Goal: Information Seeking & Learning: Check status

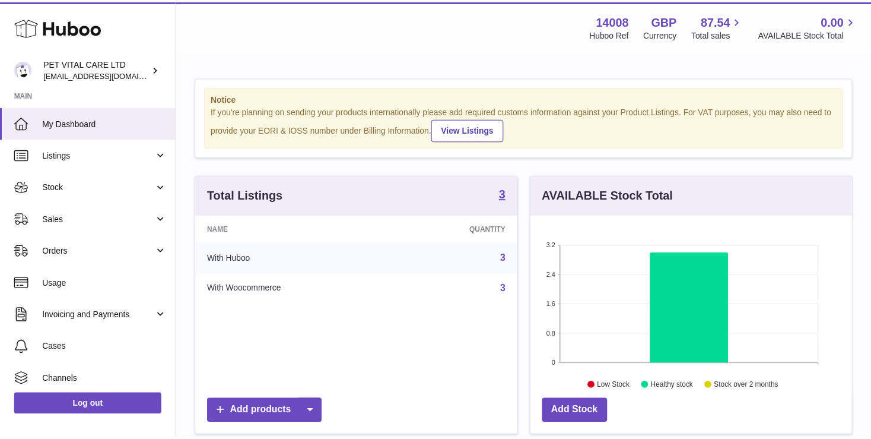
scroll to position [185, 325]
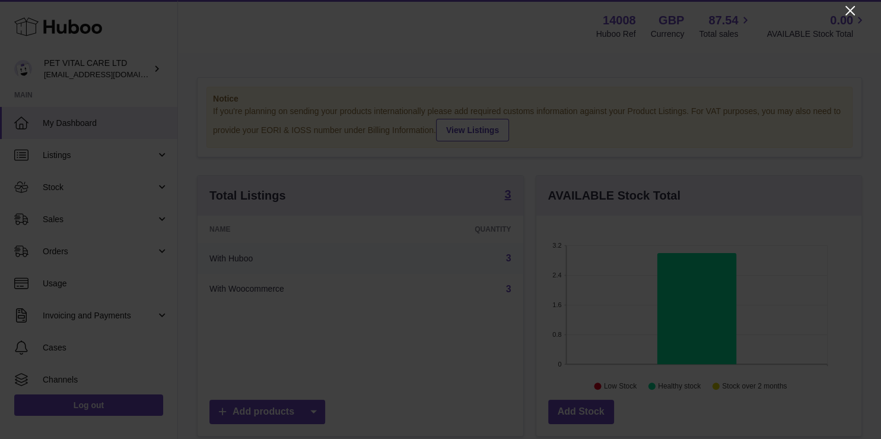
click at [851, 17] on icon "Close" at bounding box center [850, 11] width 14 height 14
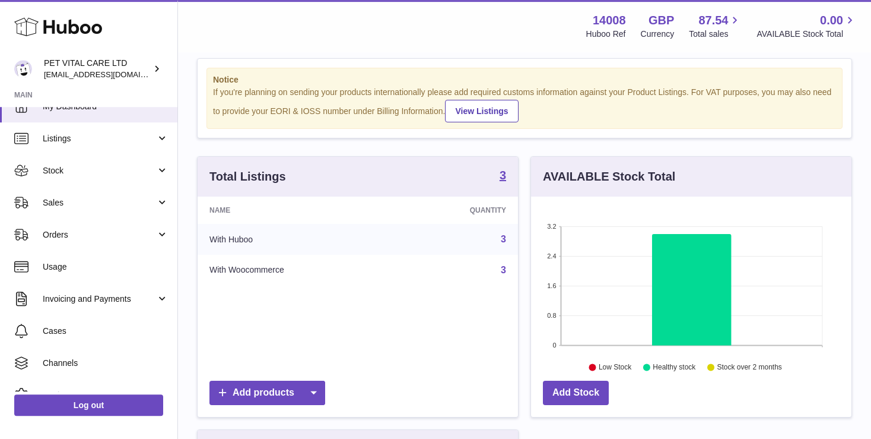
scroll to position [18, 0]
click at [146, 176] on link "Stock" at bounding box center [88, 169] width 177 height 32
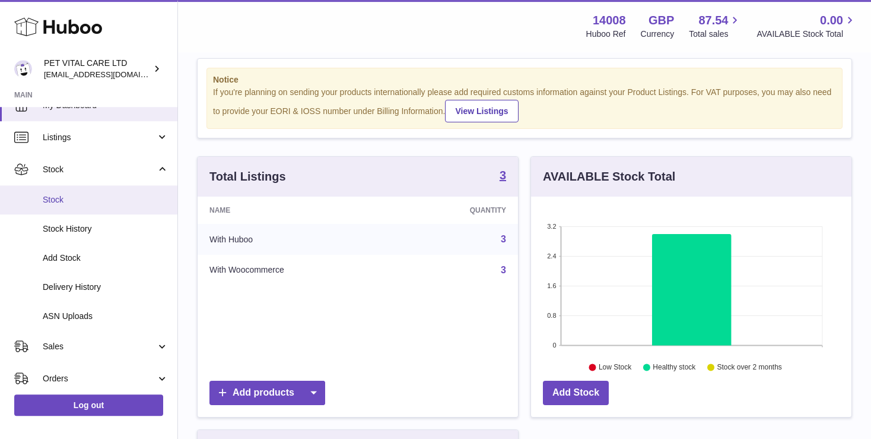
click at [54, 199] on span "Stock" at bounding box center [106, 199] width 126 height 11
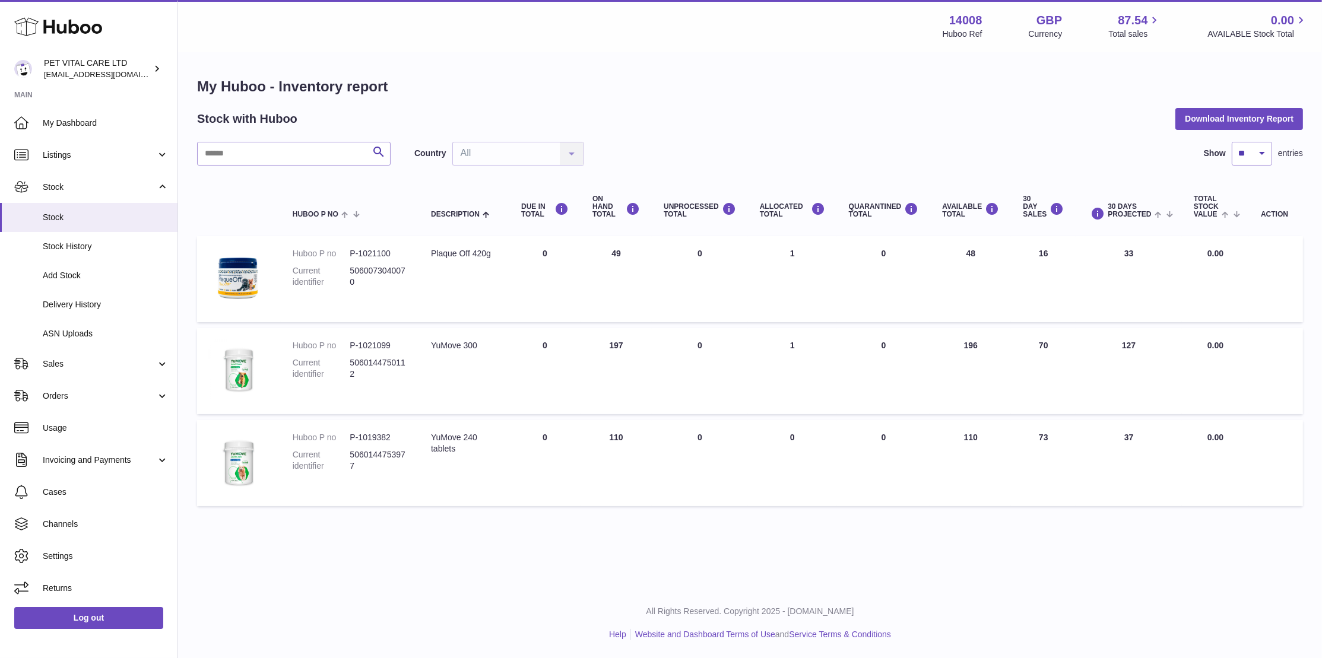
click at [846, 438] on td "QUARANTINED Total 0" at bounding box center [884, 463] width 94 height 86
click at [56, 248] on span "Stock History" at bounding box center [106, 246] width 126 height 11
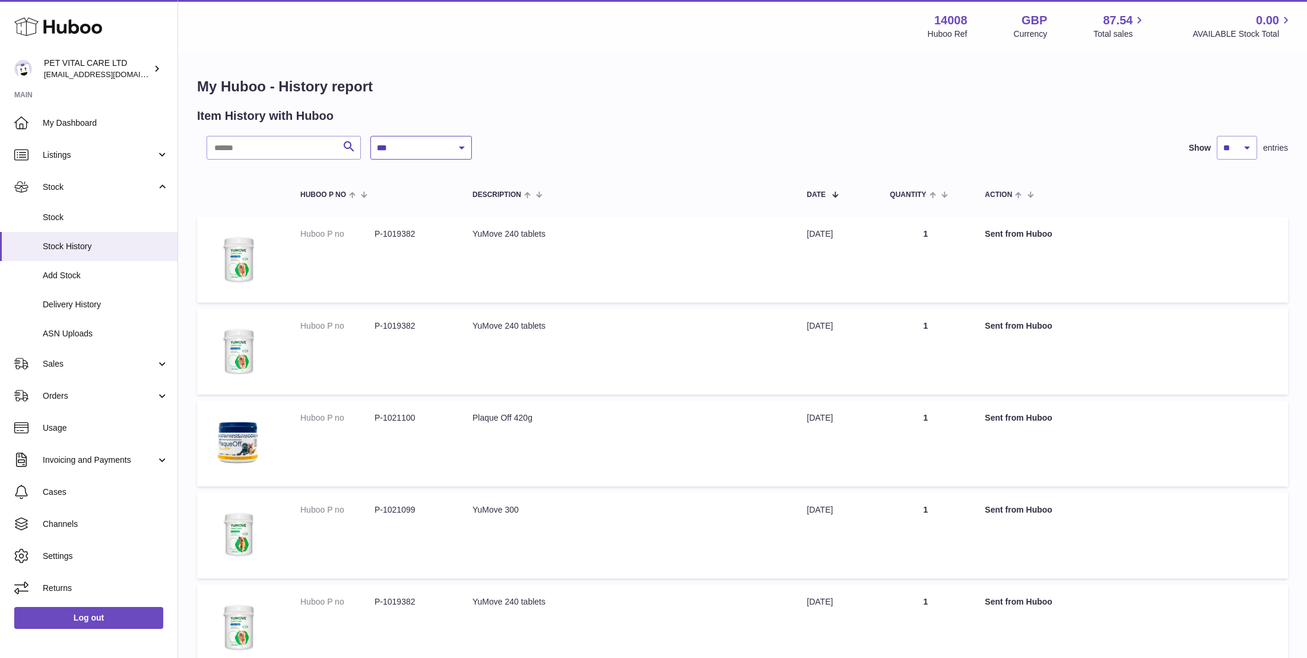
click at [370, 136] on select "**********" at bounding box center [421, 148] width 102 height 24
click at [643, 136] on div "**********" at bounding box center [742, 621] width 1129 height 1137
click at [106, 299] on span "Delivery History" at bounding box center [106, 304] width 126 height 11
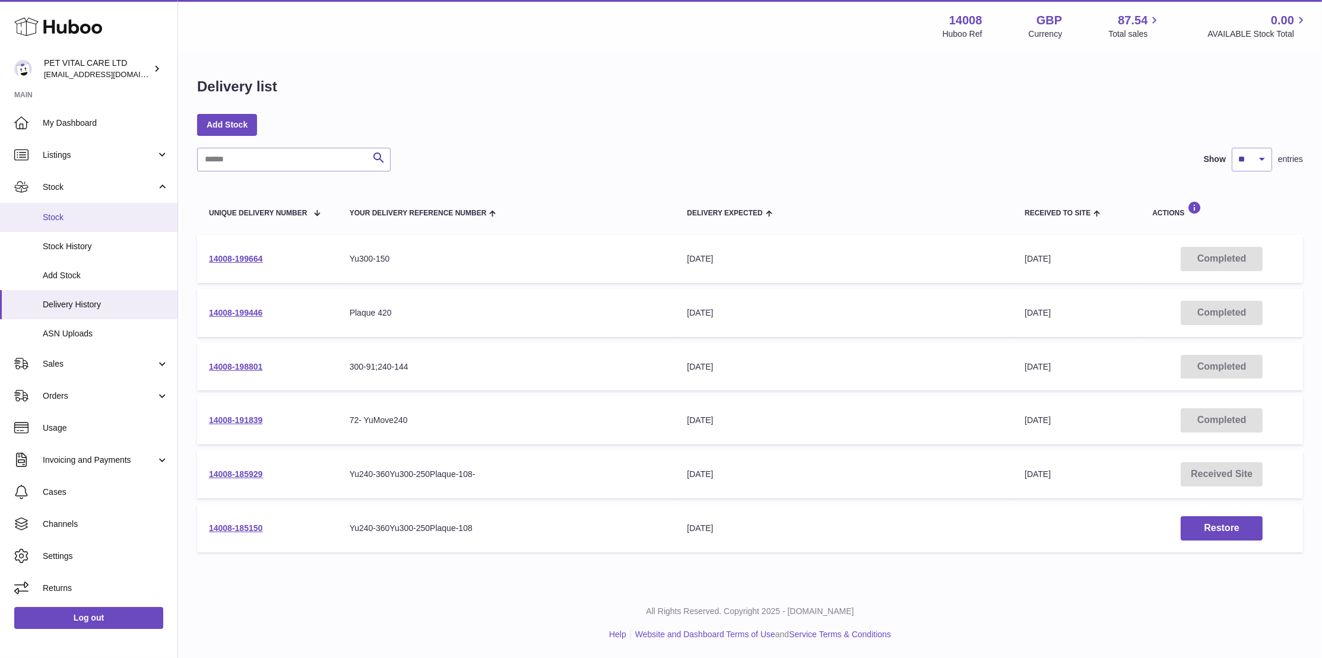
click at [65, 211] on link "Stock" at bounding box center [88, 217] width 177 height 29
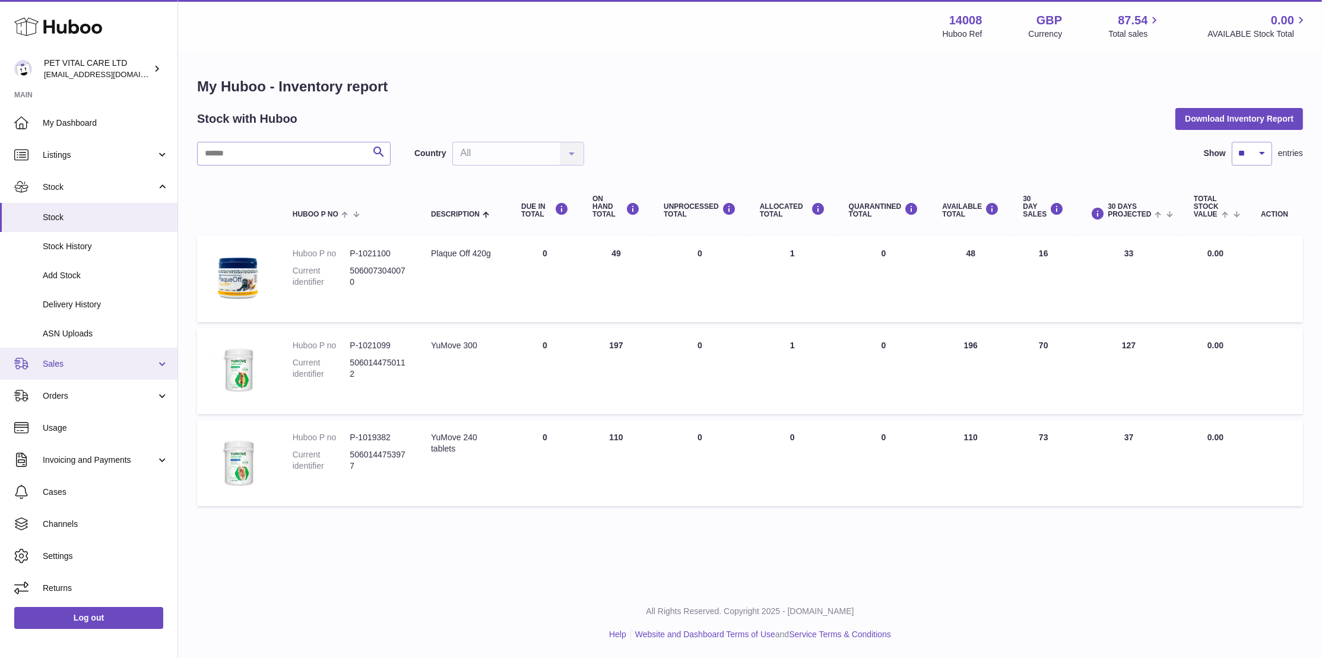
click at [104, 361] on span "Sales" at bounding box center [99, 364] width 113 height 11
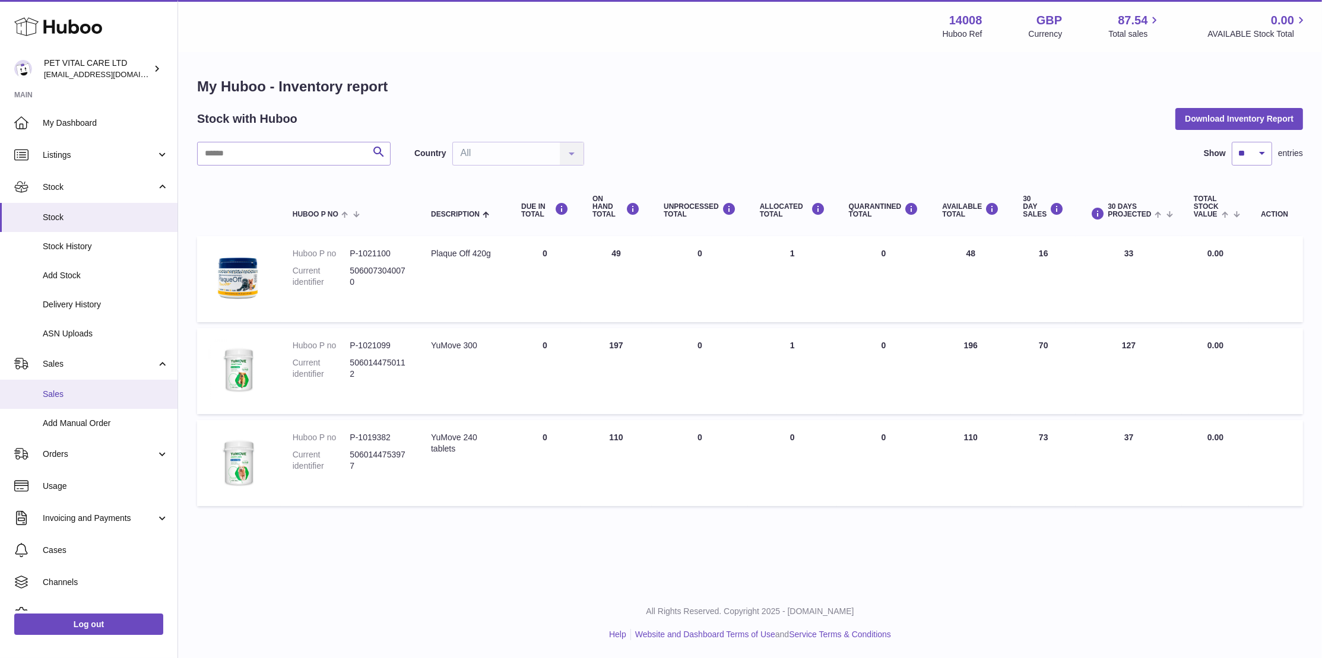
click at [71, 389] on span "Sales" at bounding box center [106, 394] width 126 height 11
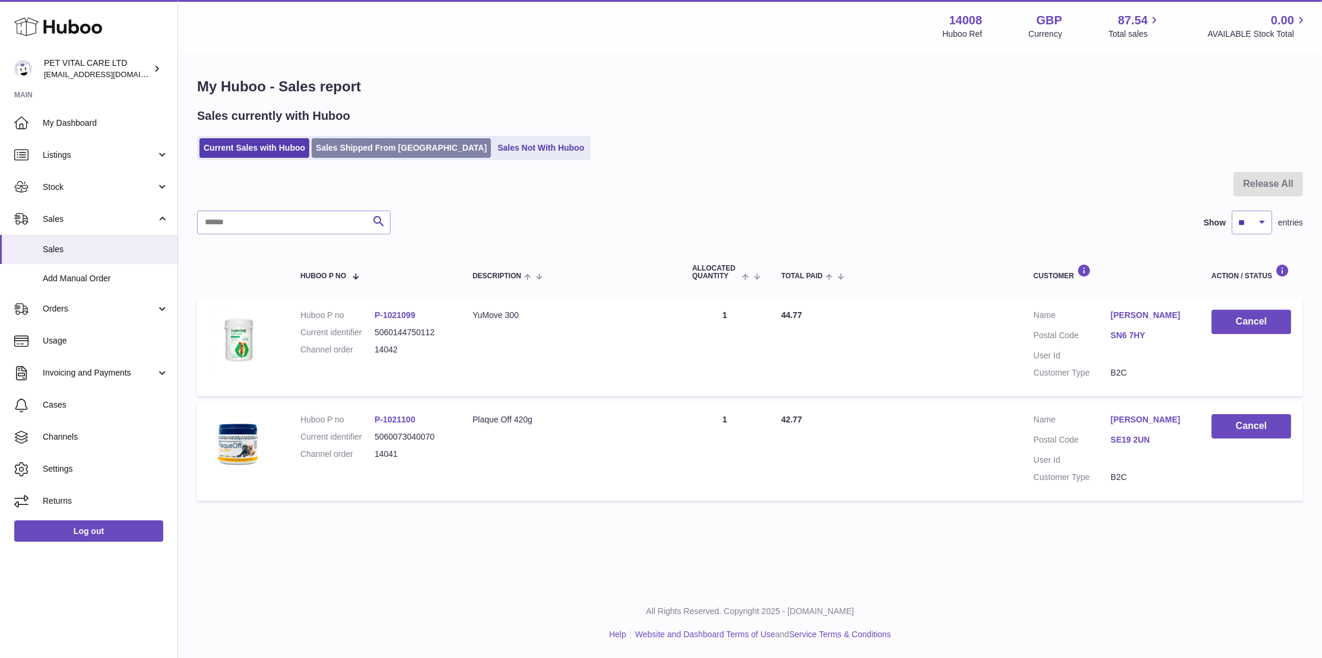
drag, startPoint x: 363, startPoint y: 158, endPoint x: 371, endPoint y: 149, distance: 11.8
click at [371, 149] on ul "Current Sales with Huboo Sales Shipped From Huboo Sales Not With Huboo" at bounding box center [394, 148] width 394 height 24
click at [371, 149] on link "Sales Shipped From Huboo" at bounding box center [401, 148] width 179 height 20
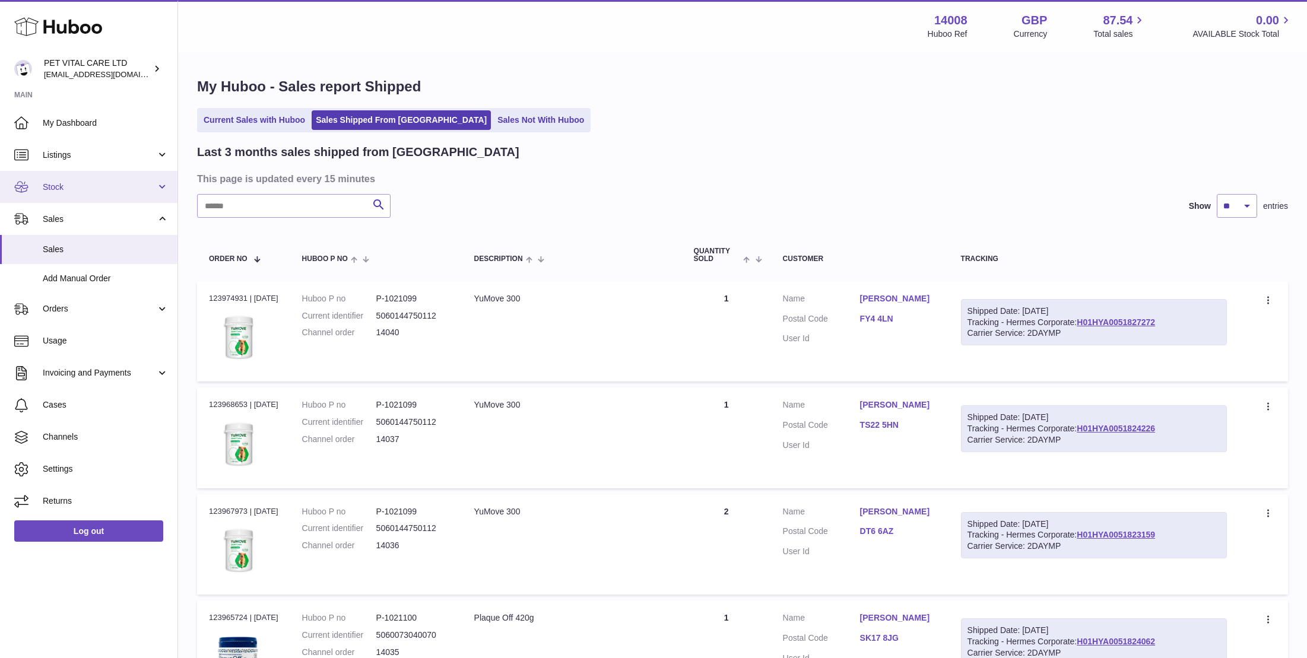
click at [124, 192] on span "Stock" at bounding box center [99, 187] width 113 height 11
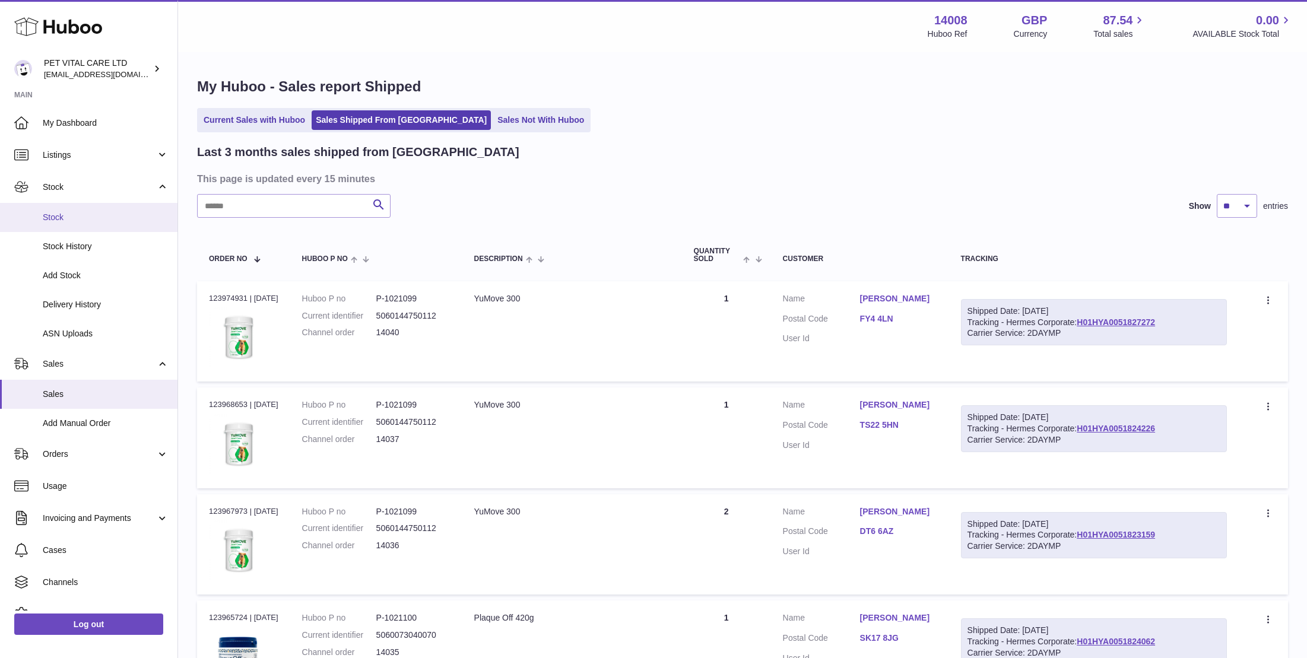
click at [72, 218] on span "Stock" at bounding box center [106, 217] width 126 height 11
